Goal: Information Seeking & Learning: Find specific fact

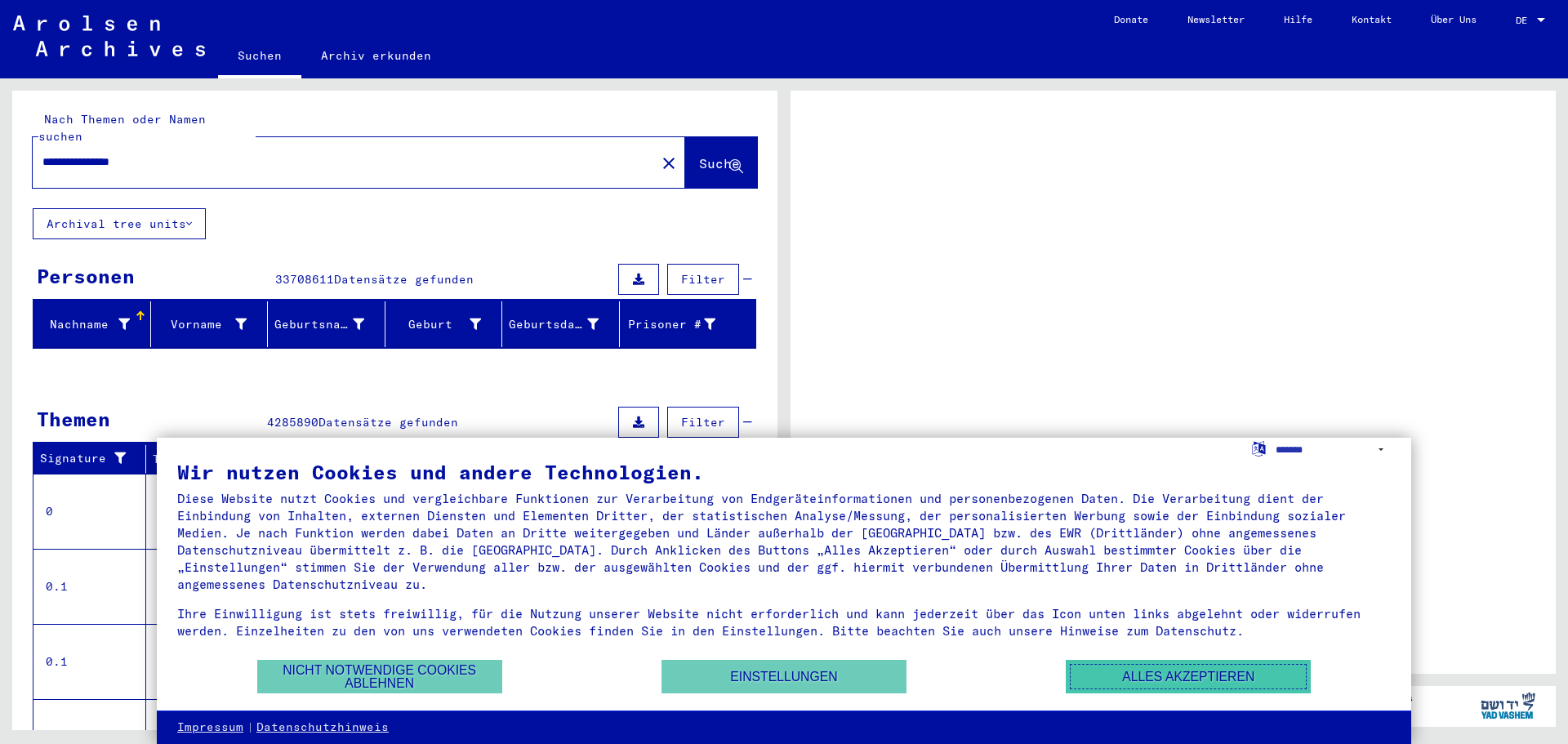
click at [1181, 673] on button "Alles akzeptieren" at bounding box center [1189, 676] width 245 height 33
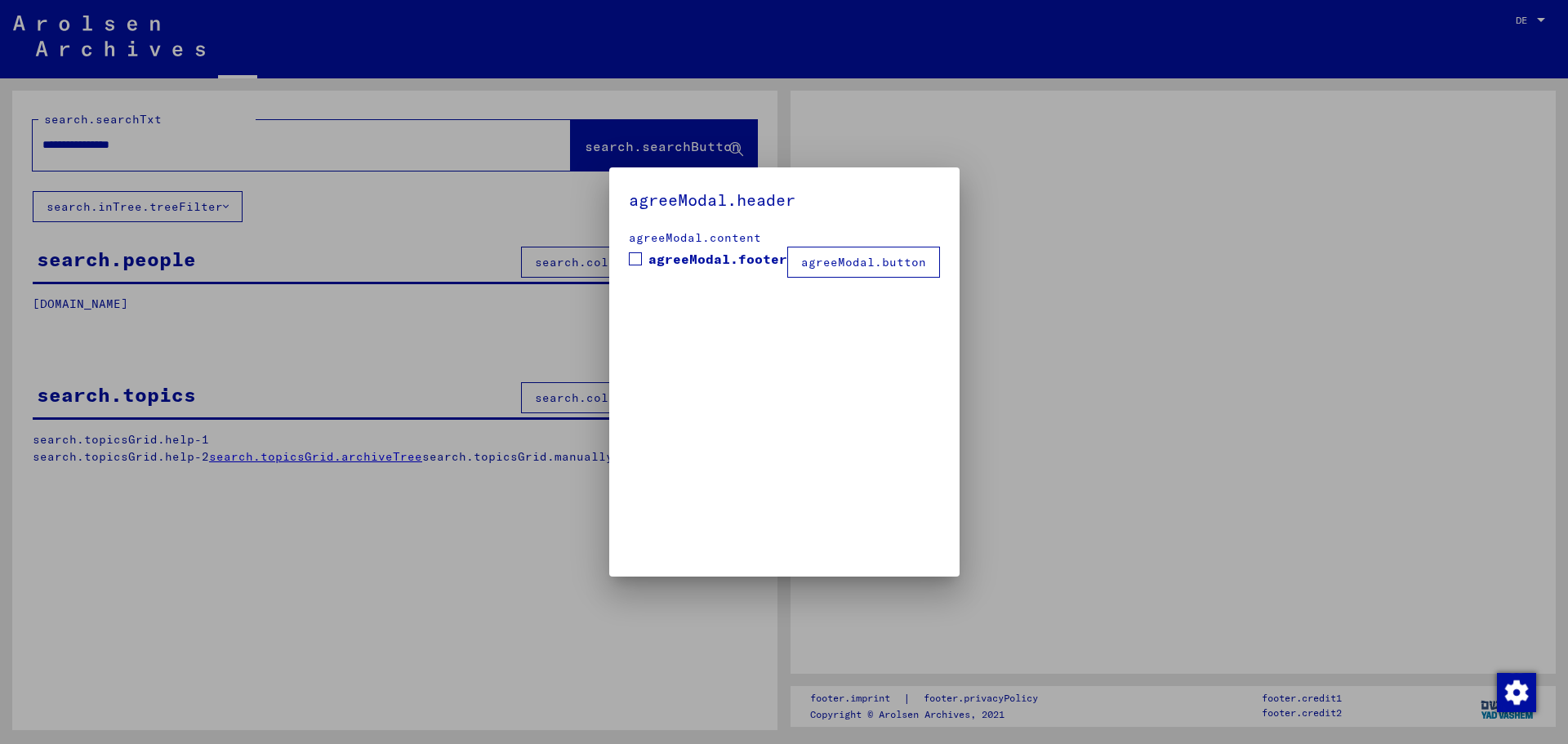
click at [164, 140] on div at bounding box center [784, 372] width 1568 height 744
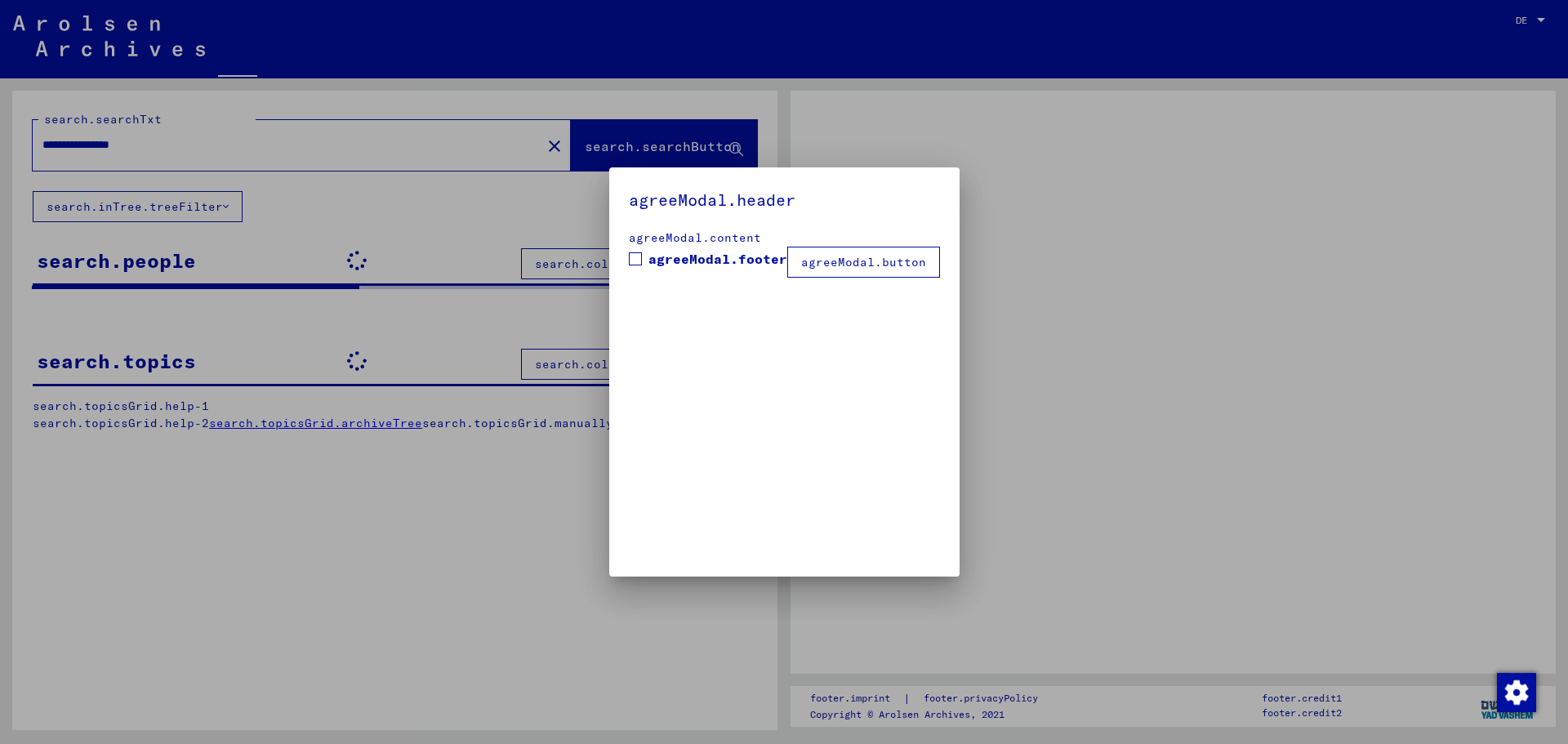
click at [1103, 225] on div "agreeModal.header agreeModal.content agreeModal.footer agreeModal.button" at bounding box center [784, 372] width 1568 height 744
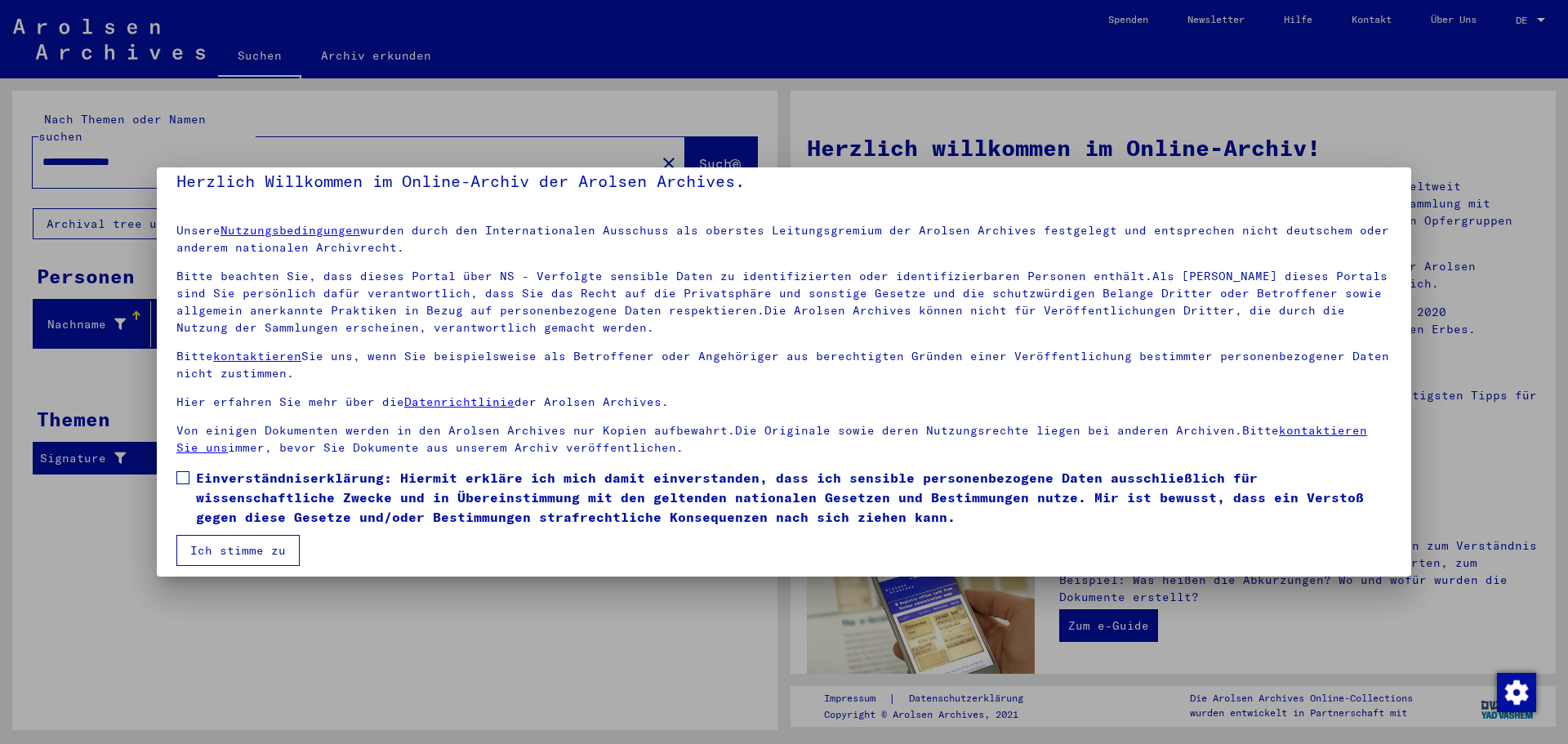
scroll to position [28, 0]
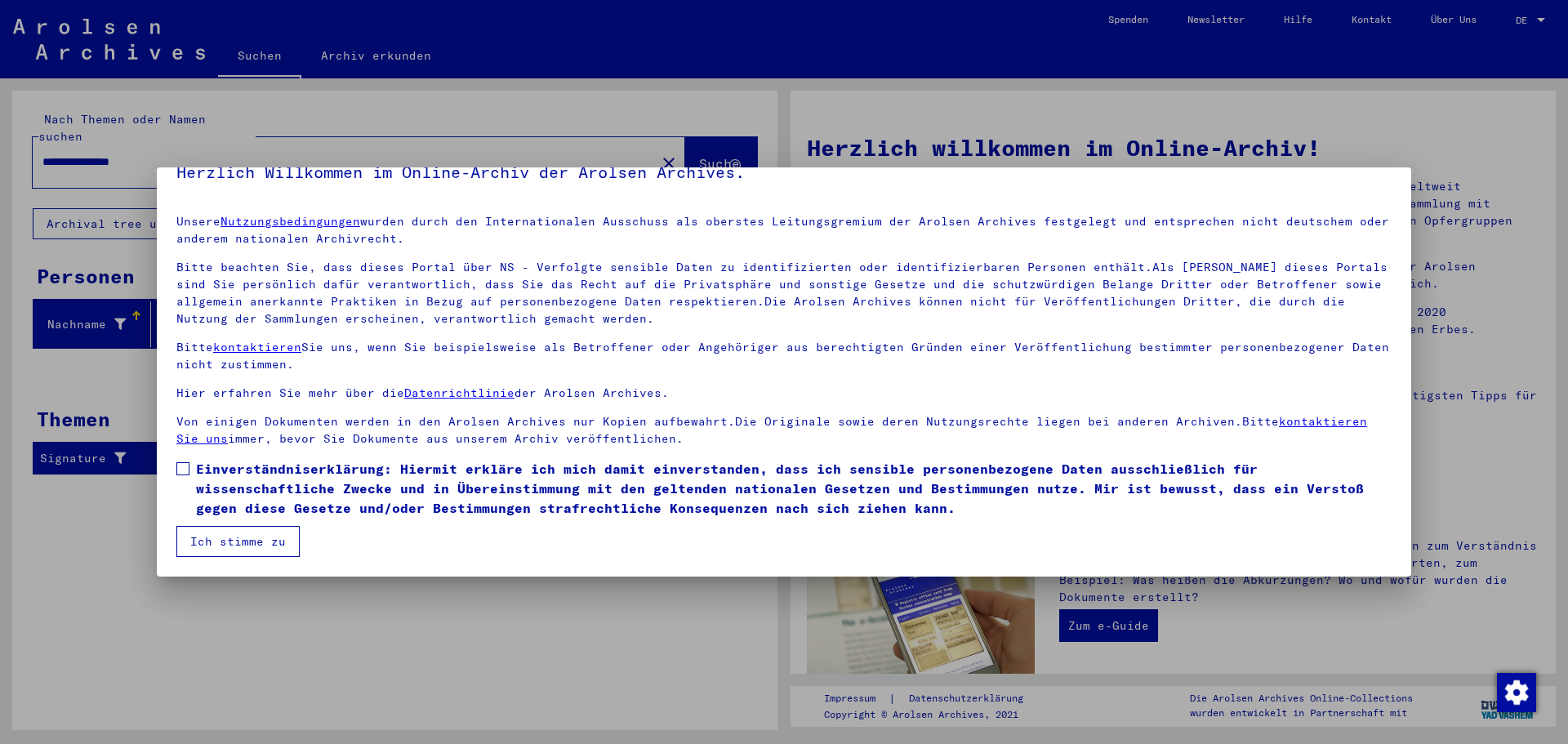
click at [175, 614] on div at bounding box center [784, 372] width 1568 height 744
click at [230, 624] on div at bounding box center [784, 372] width 1568 height 744
click at [208, 541] on button "Ich stimme zu" at bounding box center [239, 541] width 123 height 31
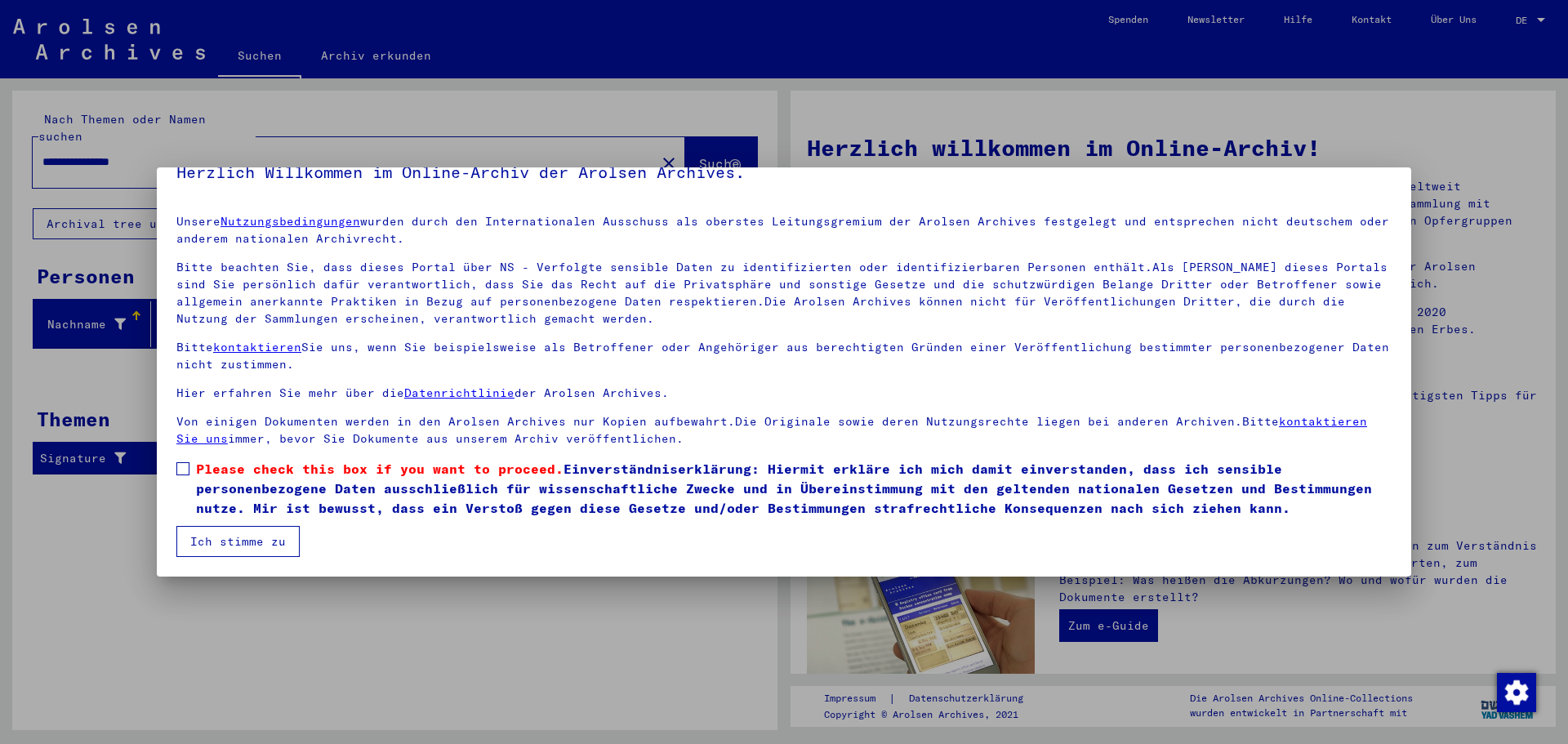
click at [187, 468] on span at bounding box center [183, 469] width 13 height 13
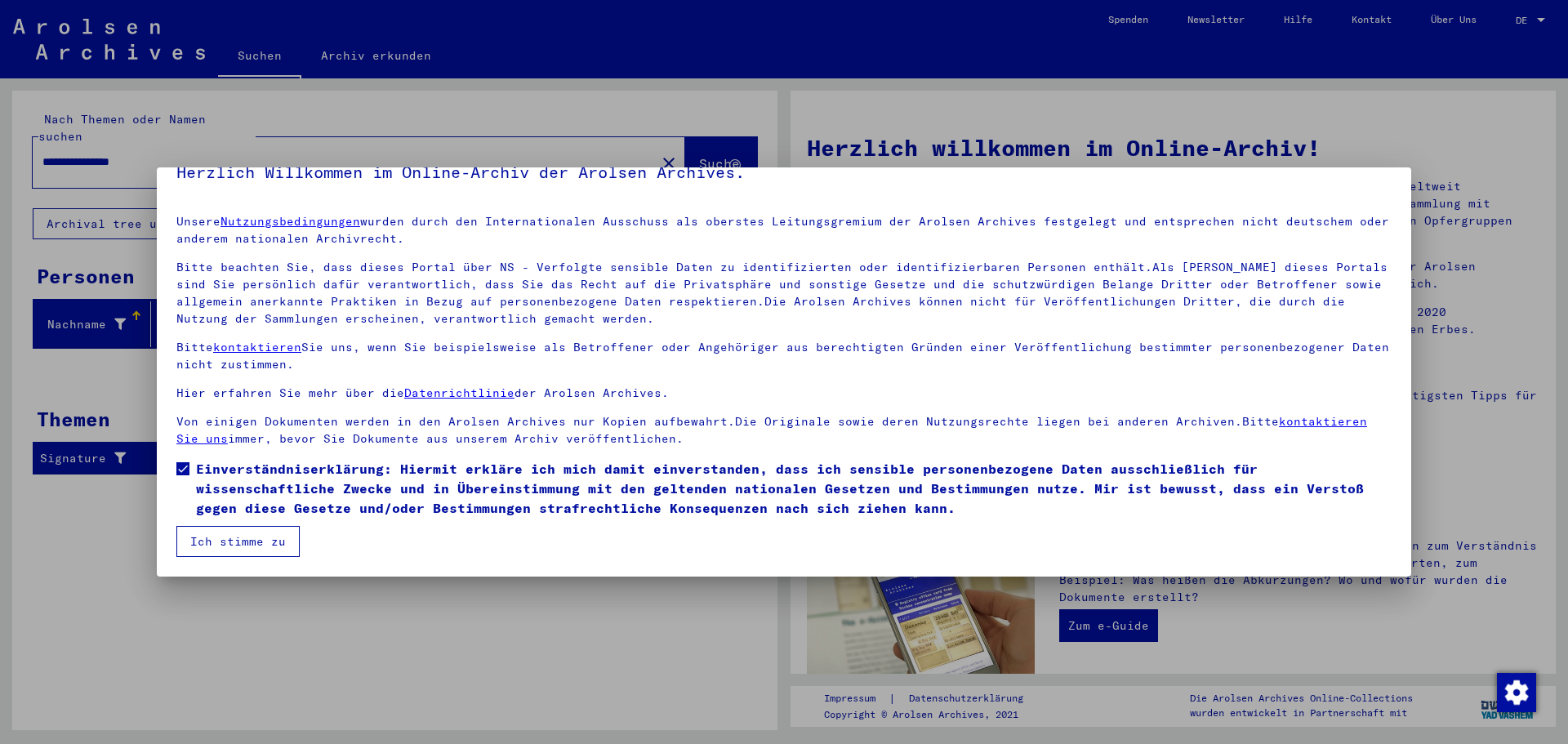
click at [255, 545] on button "Ich stimme zu" at bounding box center [239, 541] width 123 height 31
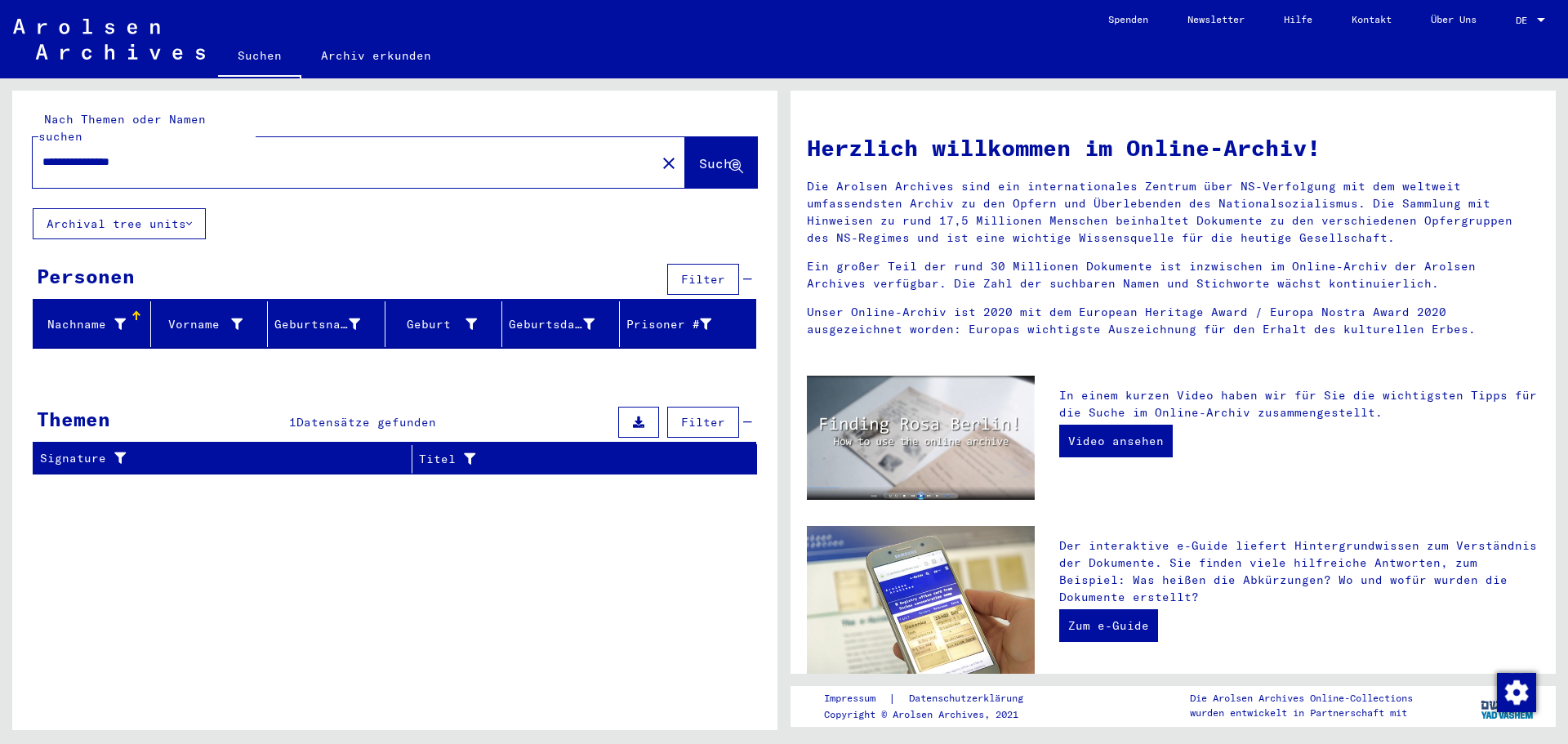
click at [153, 153] on input "**********" at bounding box center [339, 162] width 594 height 18
drag, startPoint x: 115, startPoint y: 150, endPoint x: 68, endPoint y: 147, distance: 47.1
click at [68, 153] on input "**********" at bounding box center [339, 162] width 594 height 18
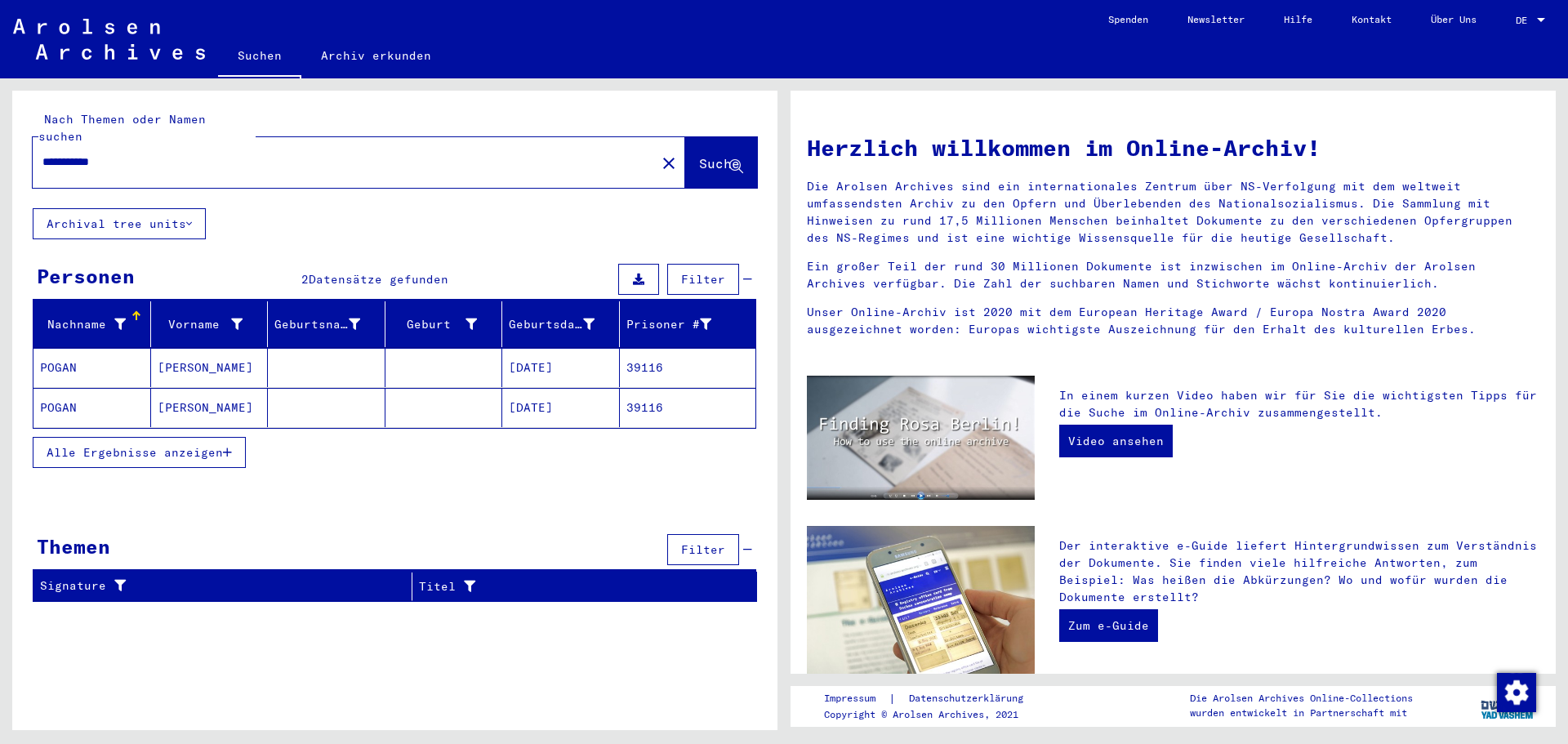
click at [118, 352] on mat-cell "POGAN" at bounding box center [92, 367] width 118 height 39
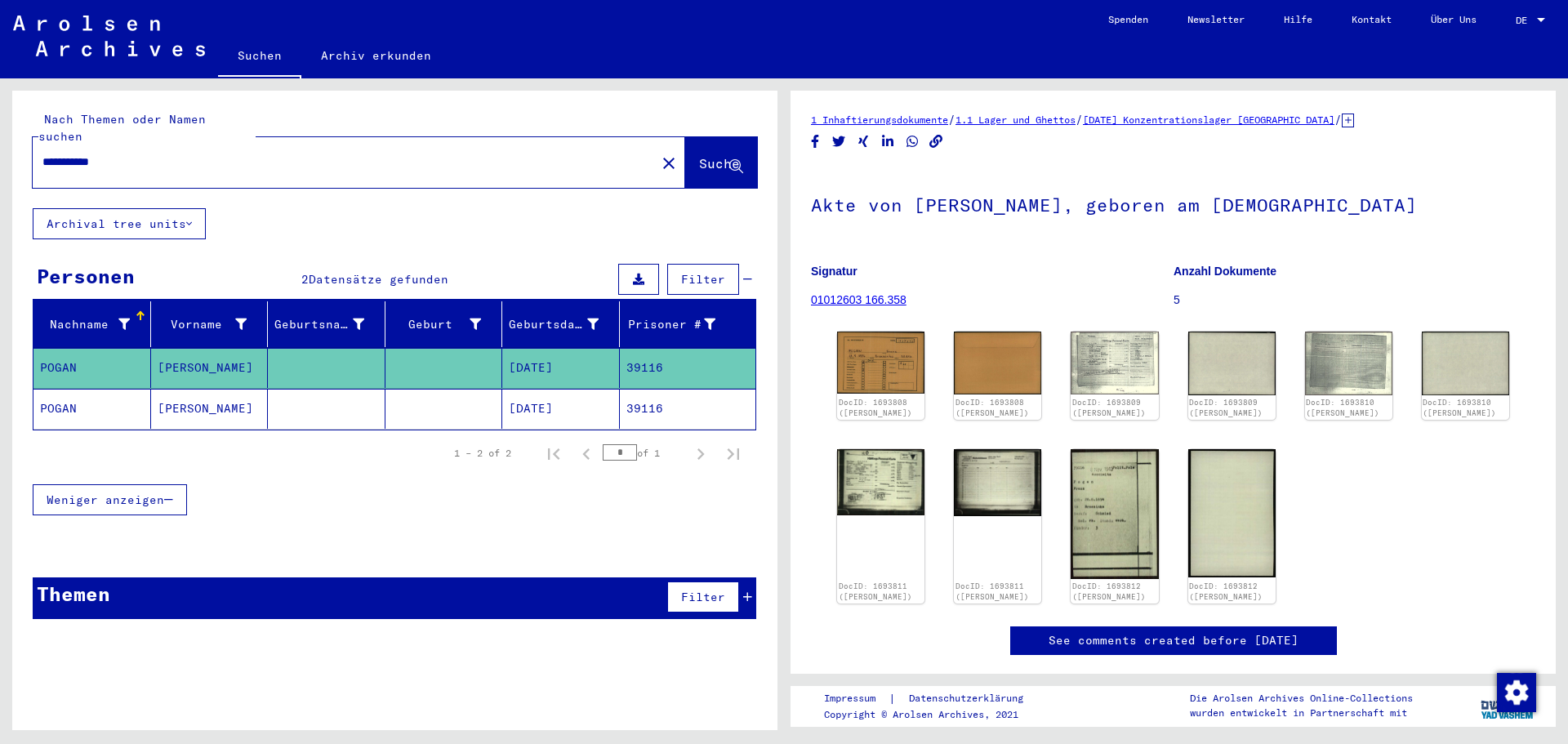
click at [121, 389] on mat-cell "POGAN" at bounding box center [92, 409] width 118 height 40
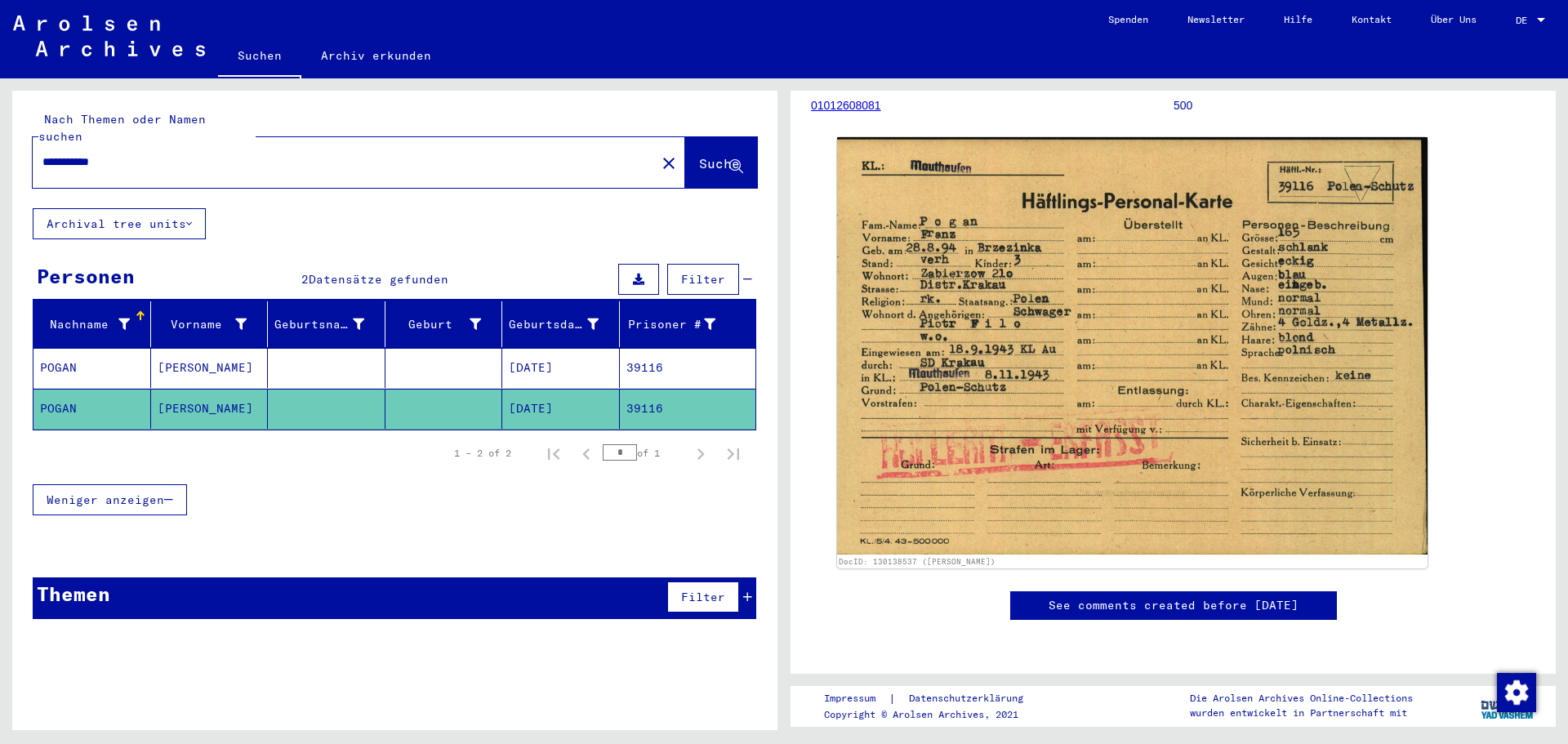
scroll to position [215, 0]
click at [151, 153] on input "**********" at bounding box center [344, 162] width 604 height 18
click at [181, 215] on button "Archival tree units" at bounding box center [119, 224] width 173 height 31
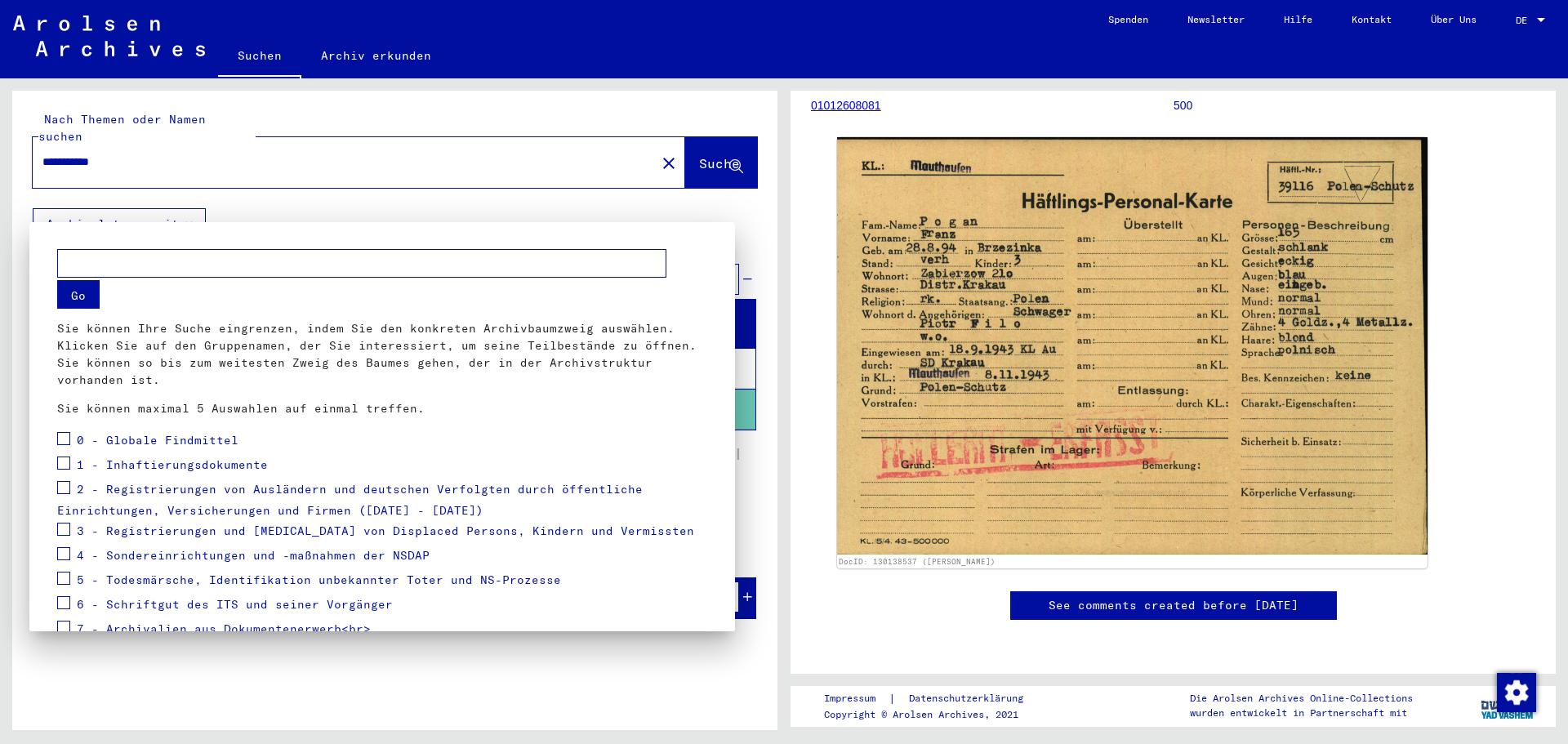
click at [265, 190] on div at bounding box center [784, 372] width 1568 height 744
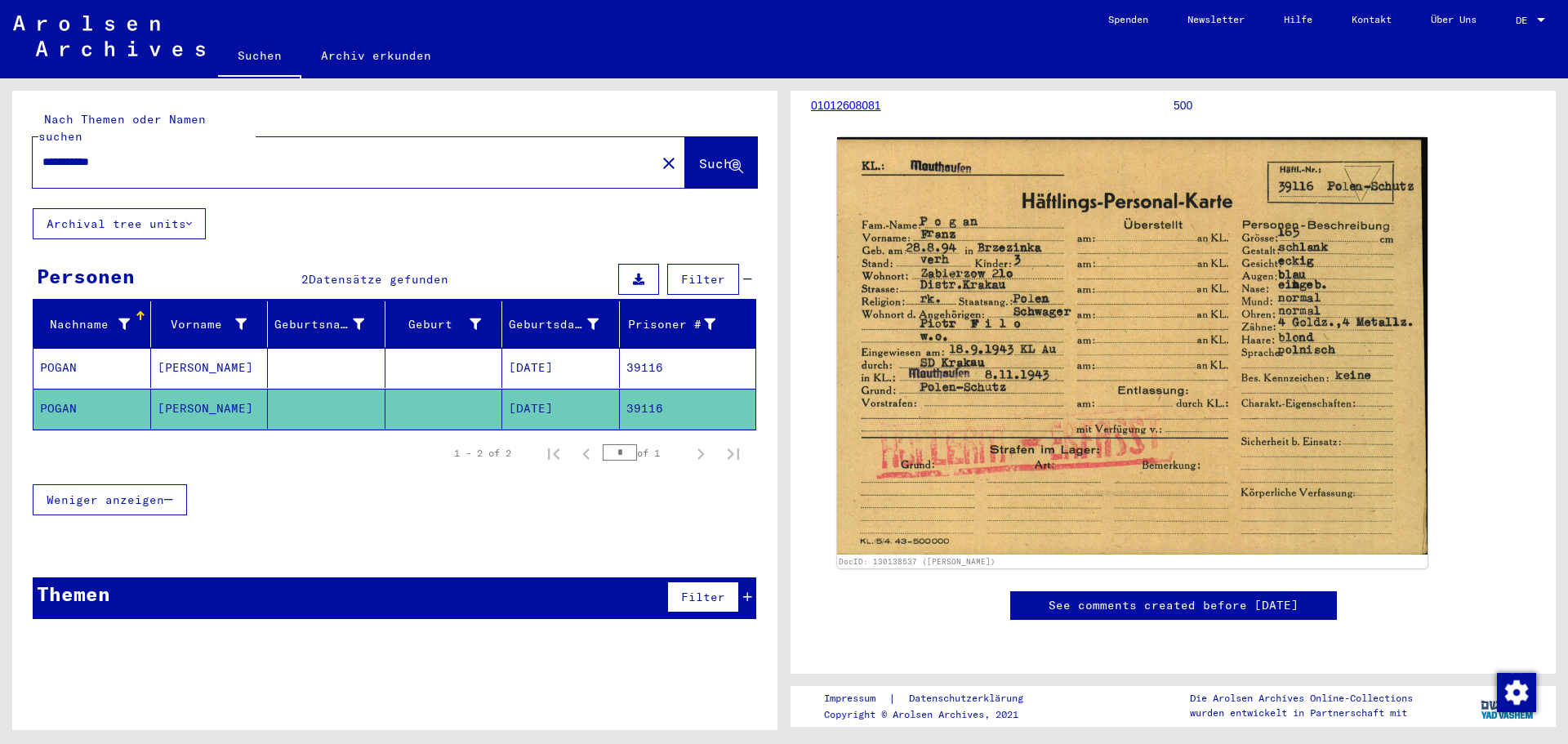
click at [256, 593] on div "Themen Filter" at bounding box center [395, 598] width 724 height 42
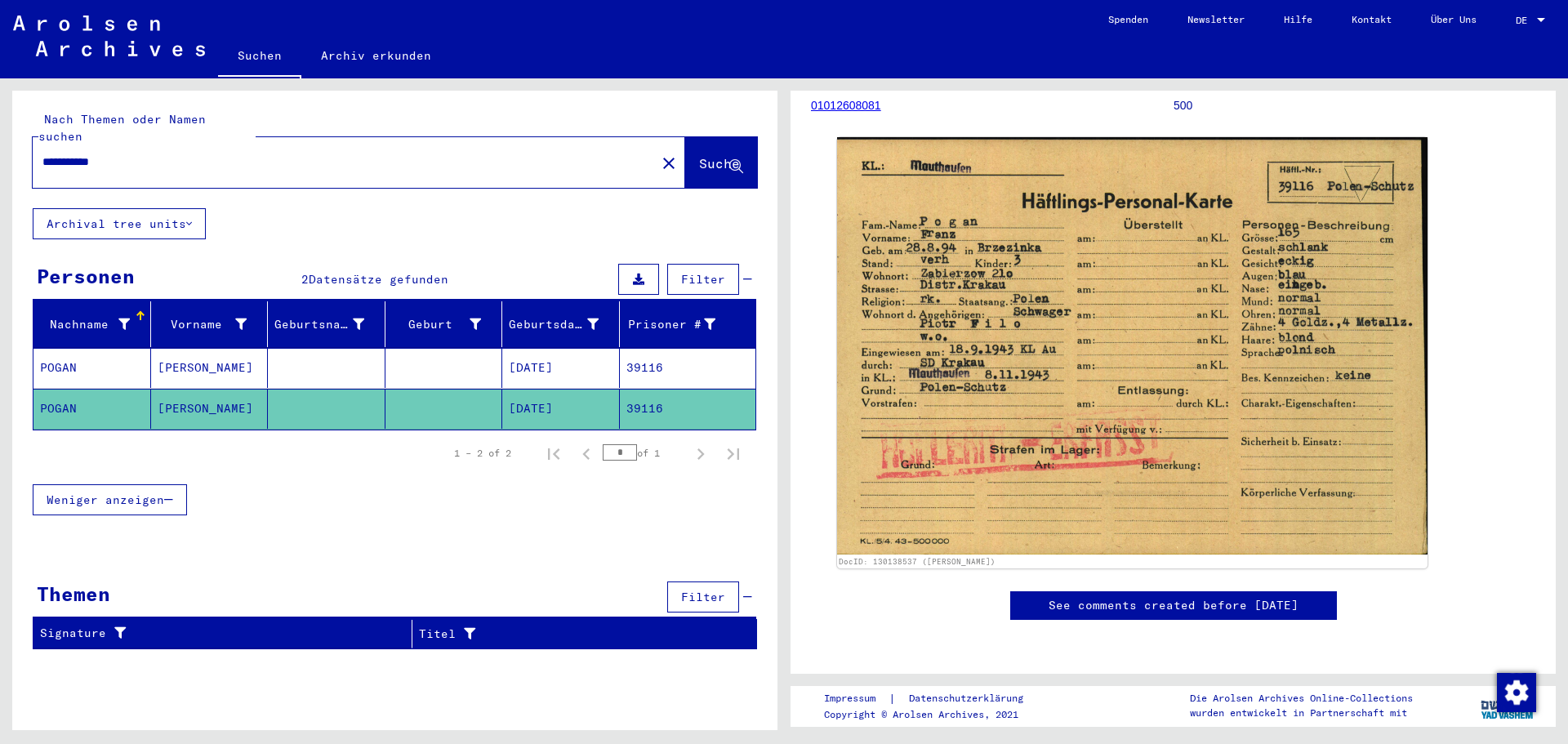
click at [78, 153] on input "**********" at bounding box center [344, 162] width 604 height 18
type input "**********"
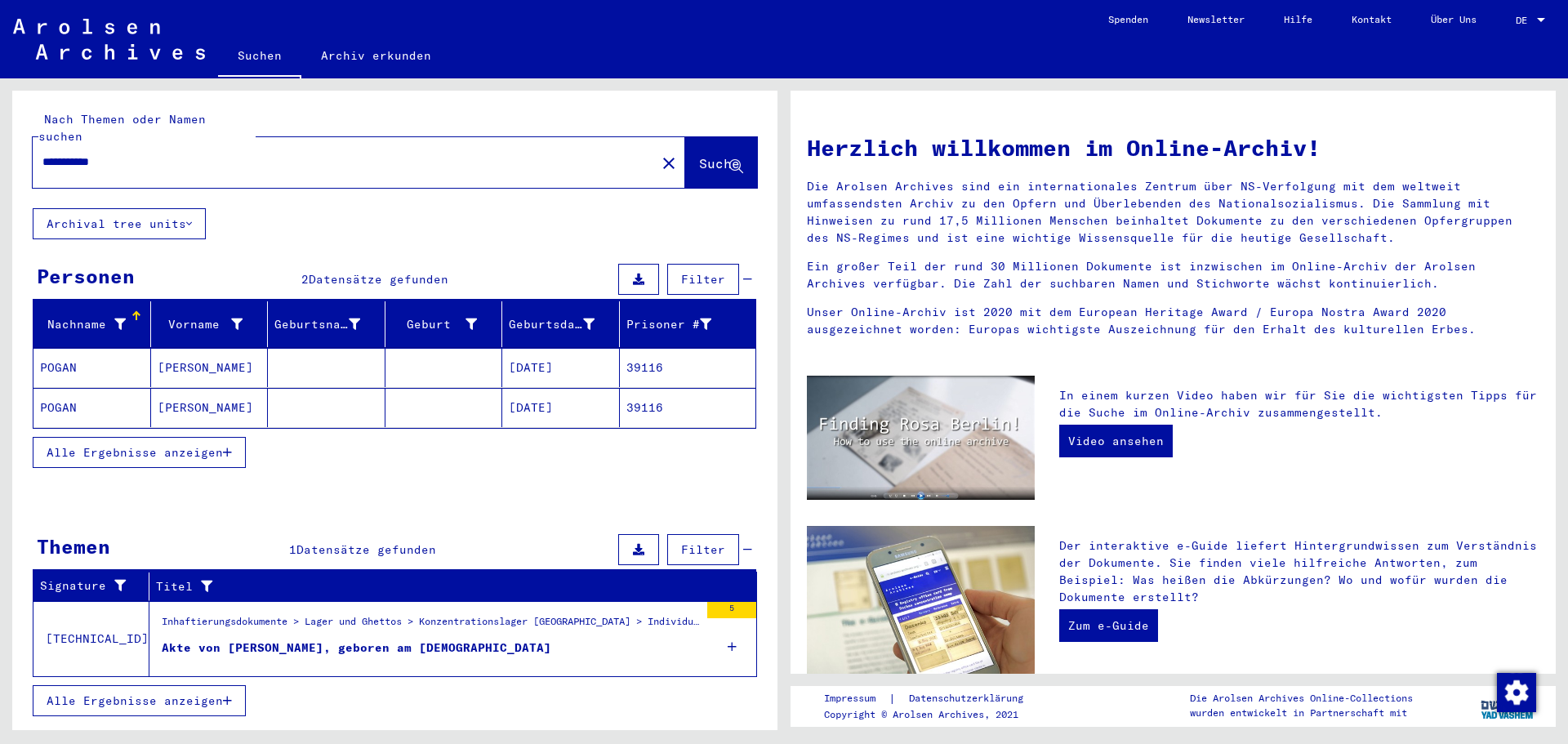
click at [254, 640] on div "Akte von [PERSON_NAME], geboren am [DEMOGRAPHIC_DATA]" at bounding box center [356, 648] width 389 height 18
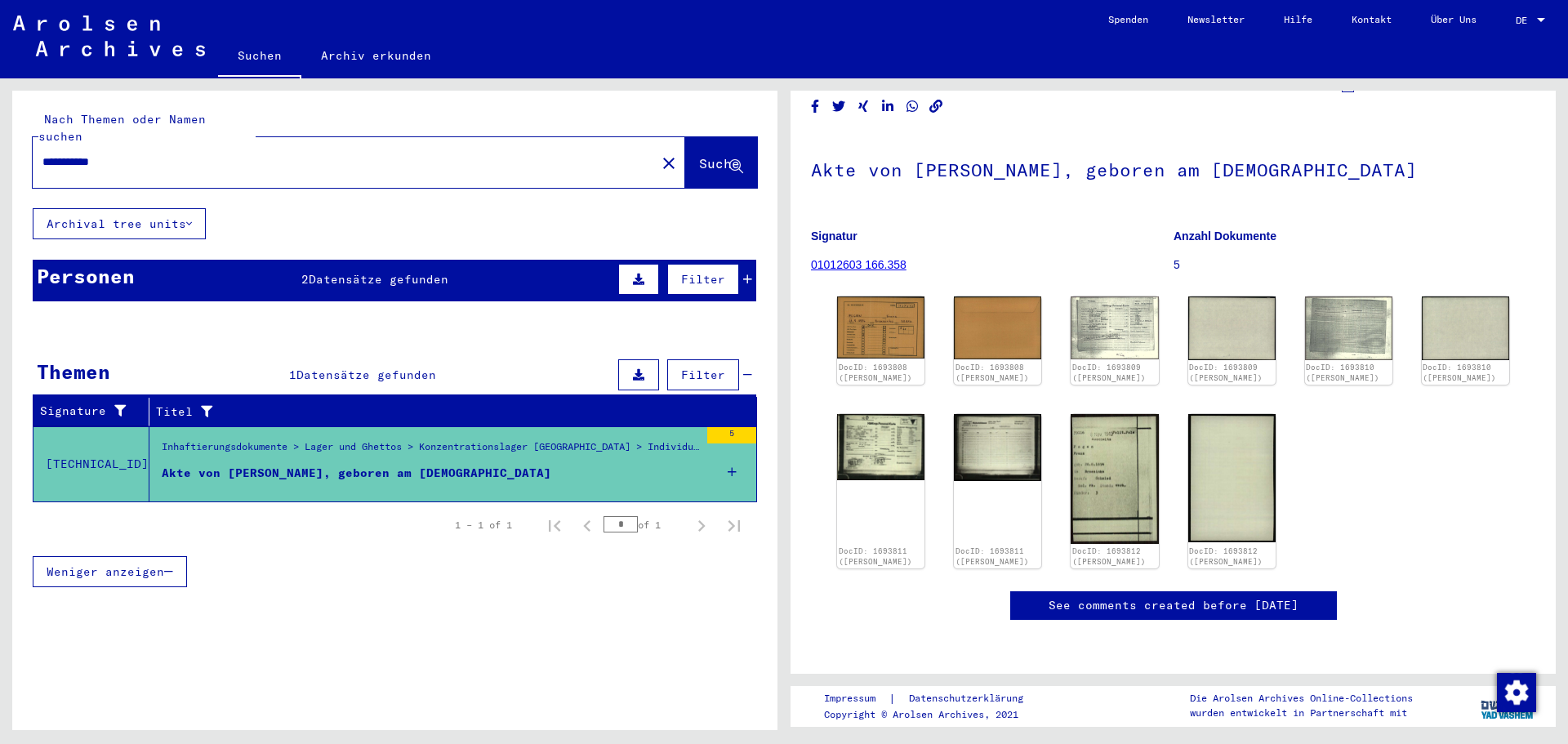
scroll to position [163, 0]
click at [258, 228] on div "**********" at bounding box center [395, 349] width 766 height 518
click at [248, 259] on div "Personen 2 Datensätze gefunden Filter" at bounding box center [395, 280] width 724 height 42
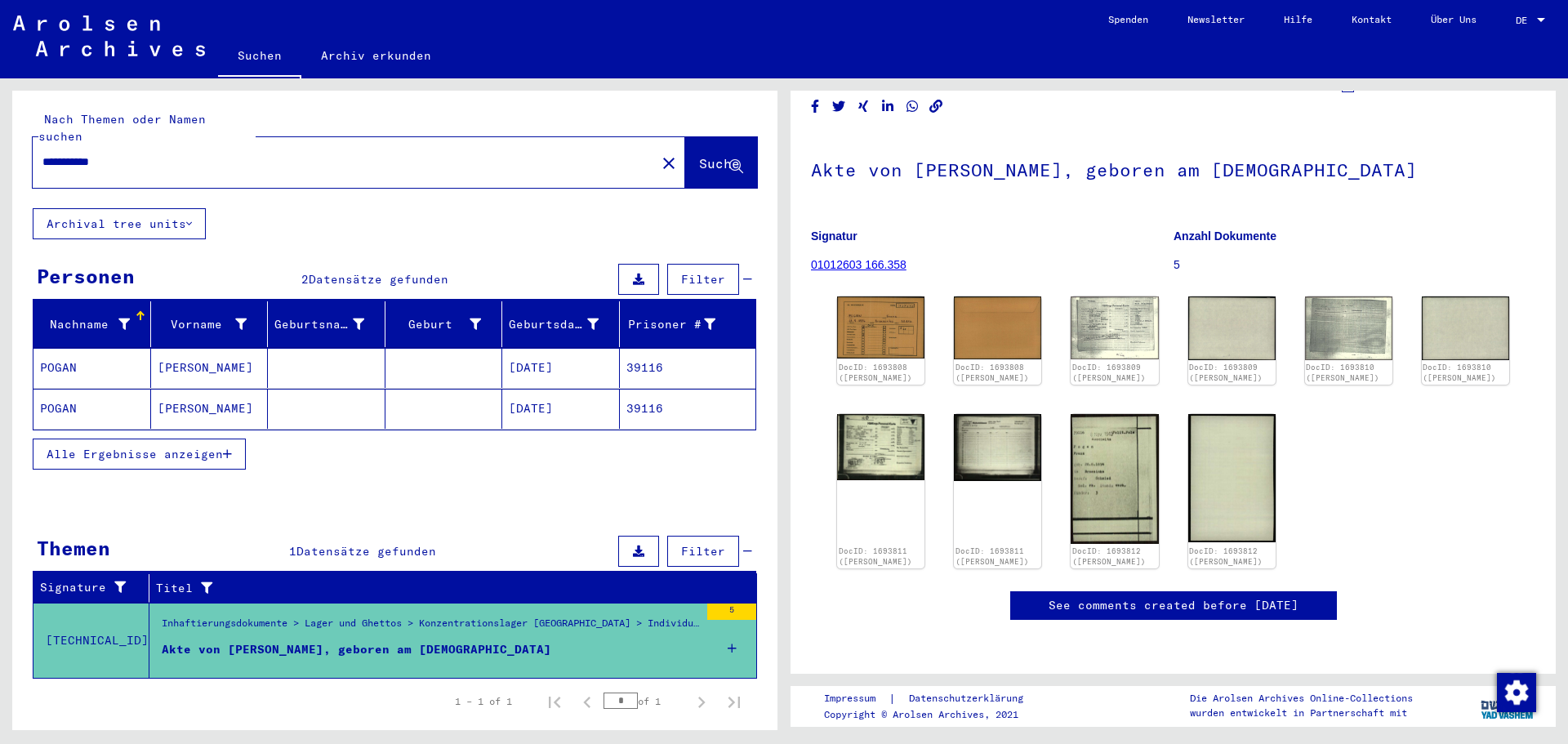
click at [219, 447] on span "Alle Ergebnisse anzeigen" at bounding box center [135, 455] width 177 height 15
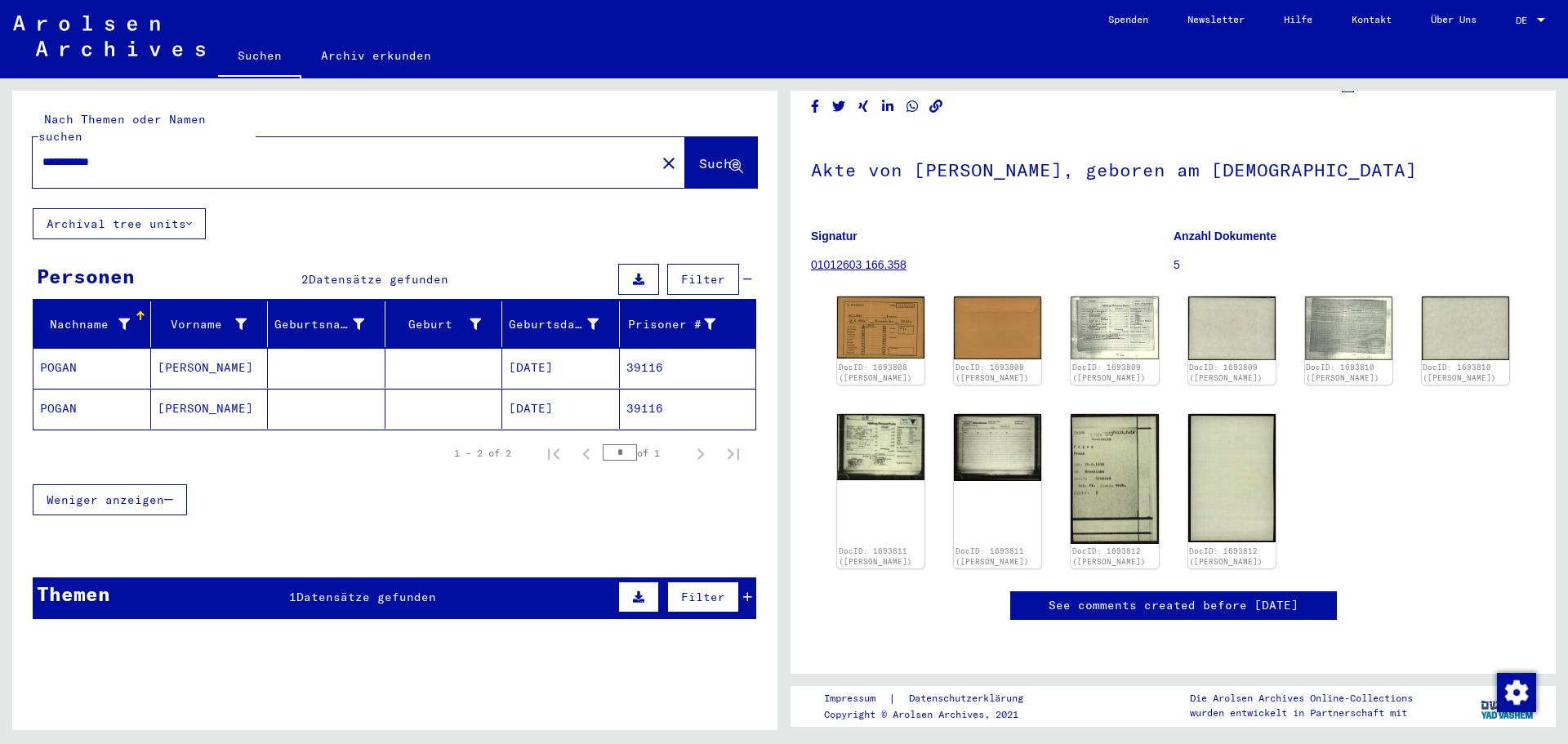
click at [108, 364] on mat-cell "POGAN" at bounding box center [92, 368] width 118 height 40
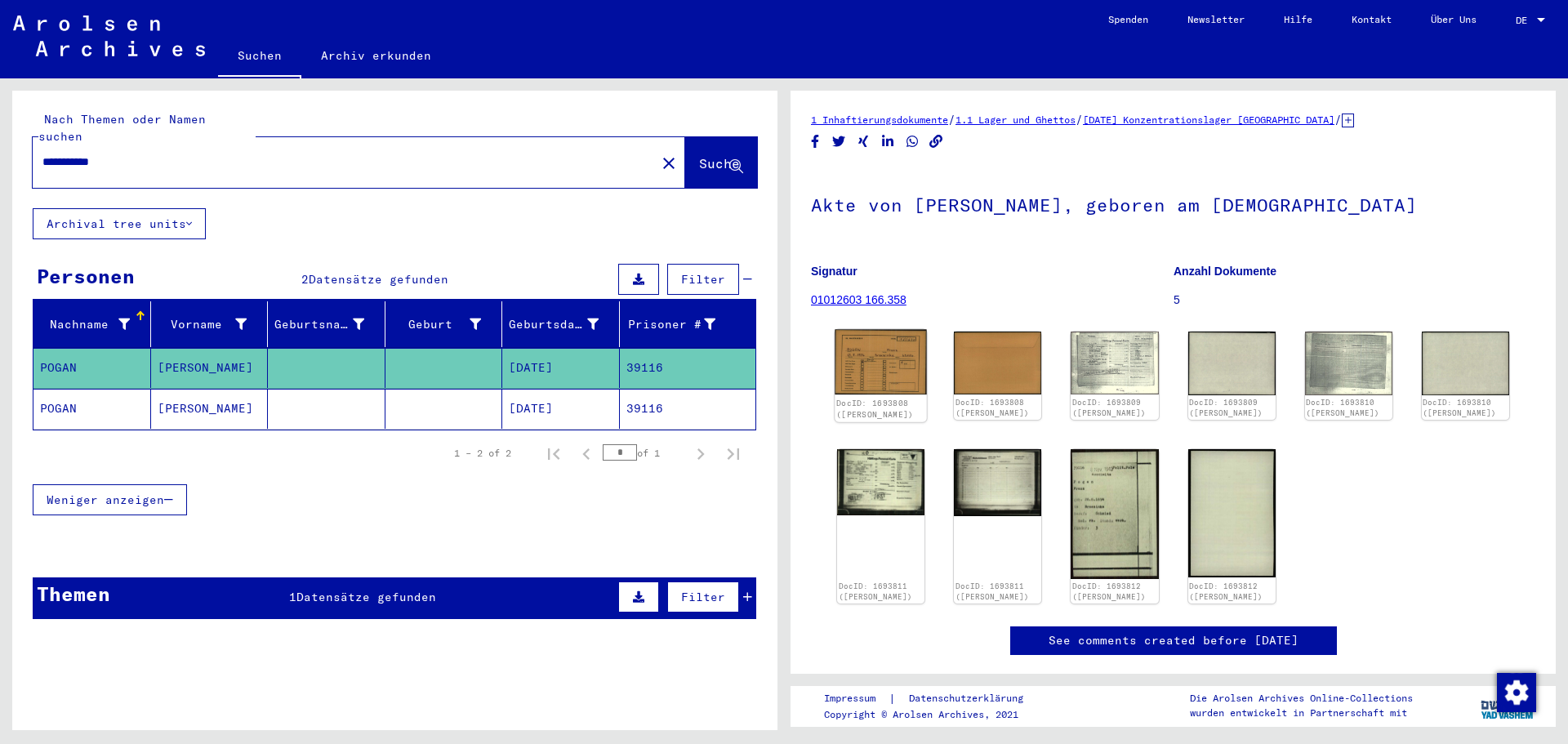
click at [877, 330] on img at bounding box center [881, 363] width 93 height 65
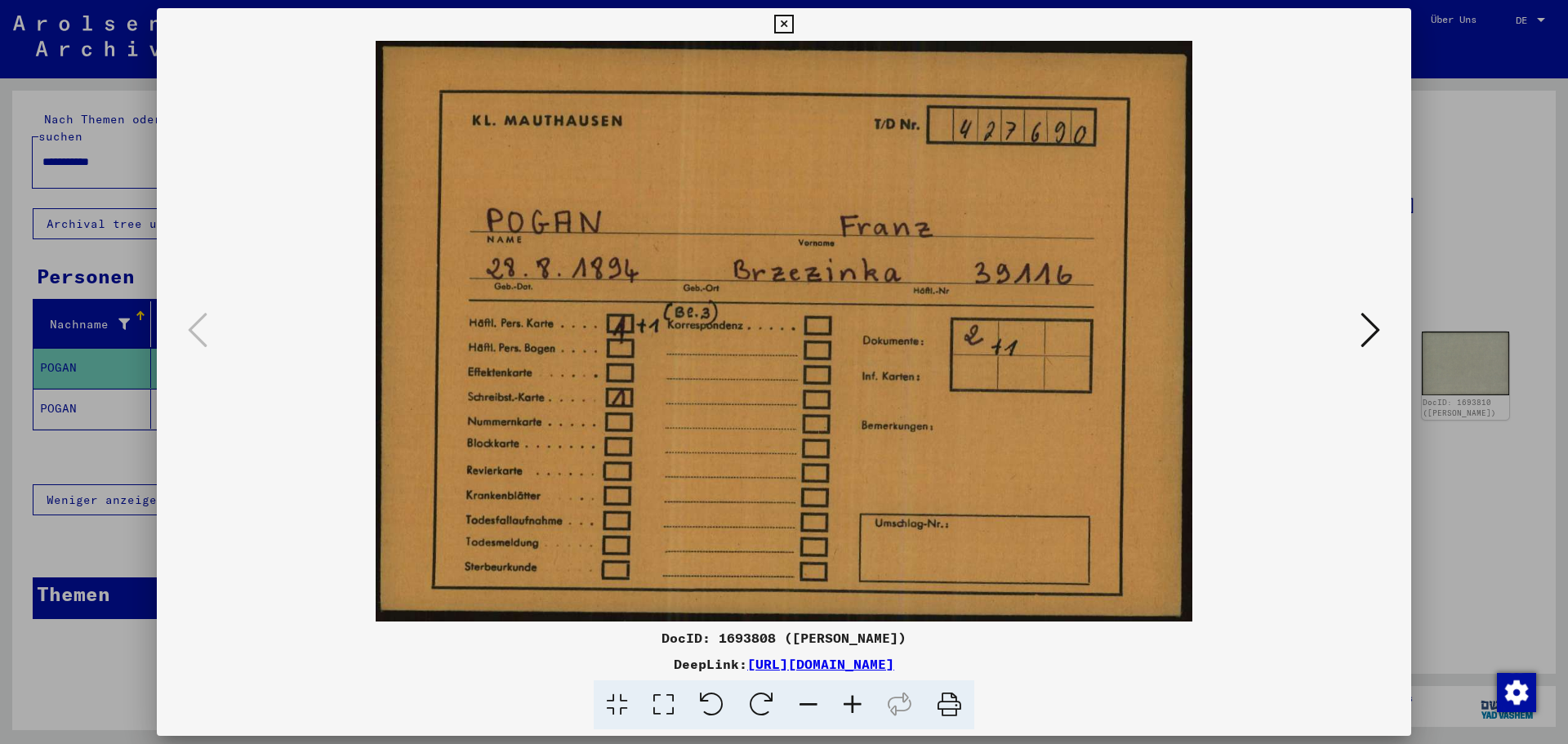
click at [1359, 317] on button at bounding box center [1370, 331] width 29 height 47
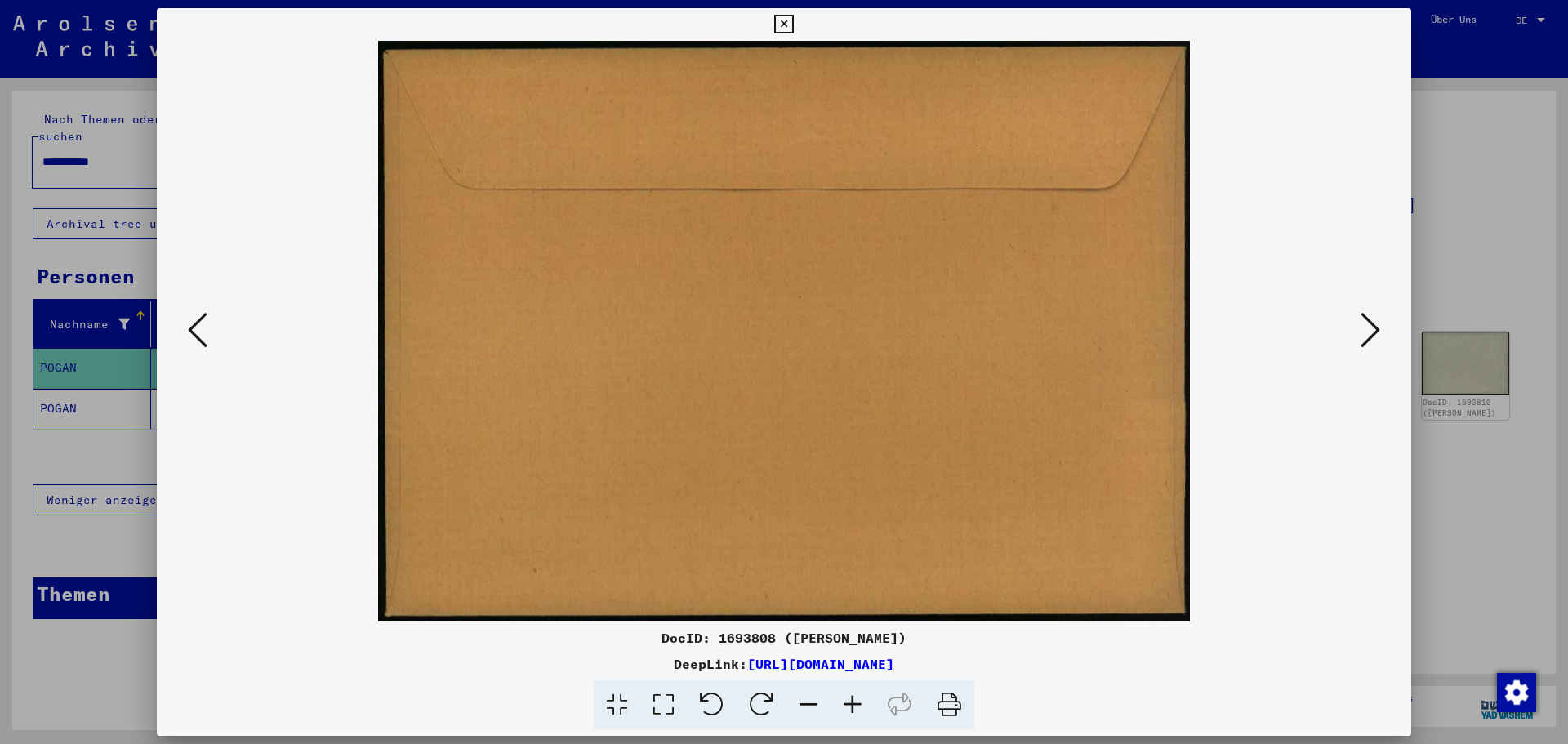
click at [1364, 327] on icon at bounding box center [1371, 329] width 20 height 39
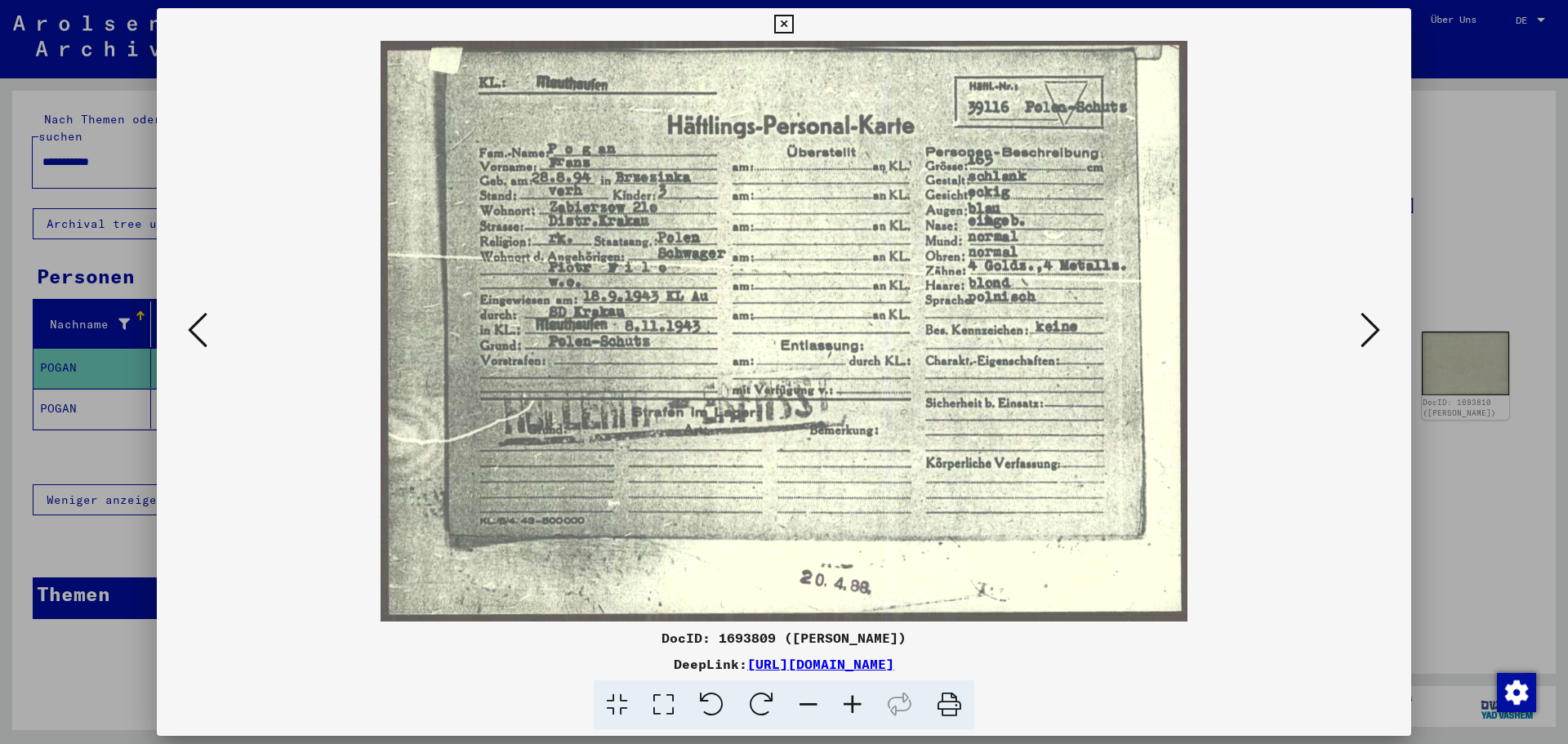
click at [1498, 262] on div at bounding box center [784, 372] width 1568 height 744
